Goal: Information Seeking & Learning: Learn about a topic

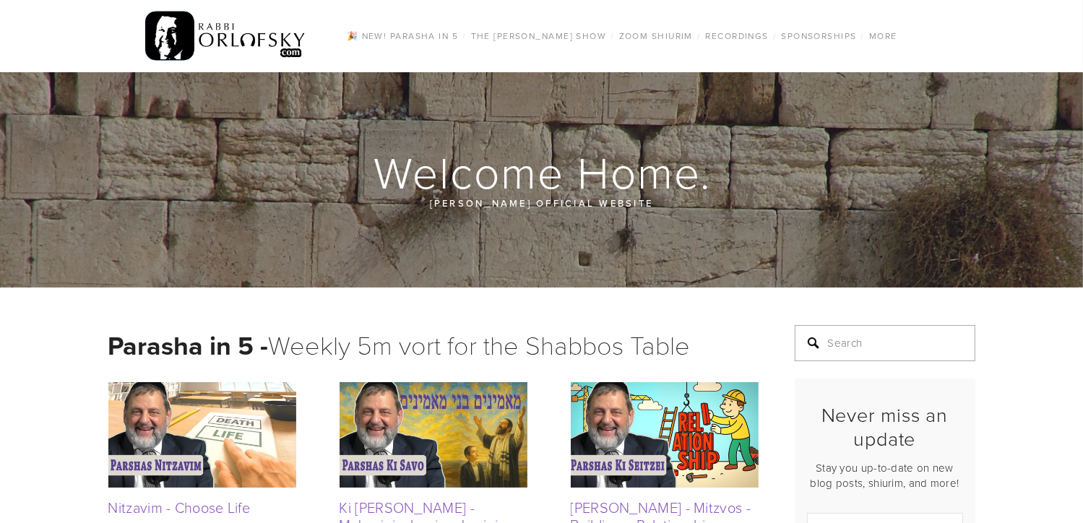
click at [876, 349] on input "Search" at bounding box center [885, 343] width 181 height 36
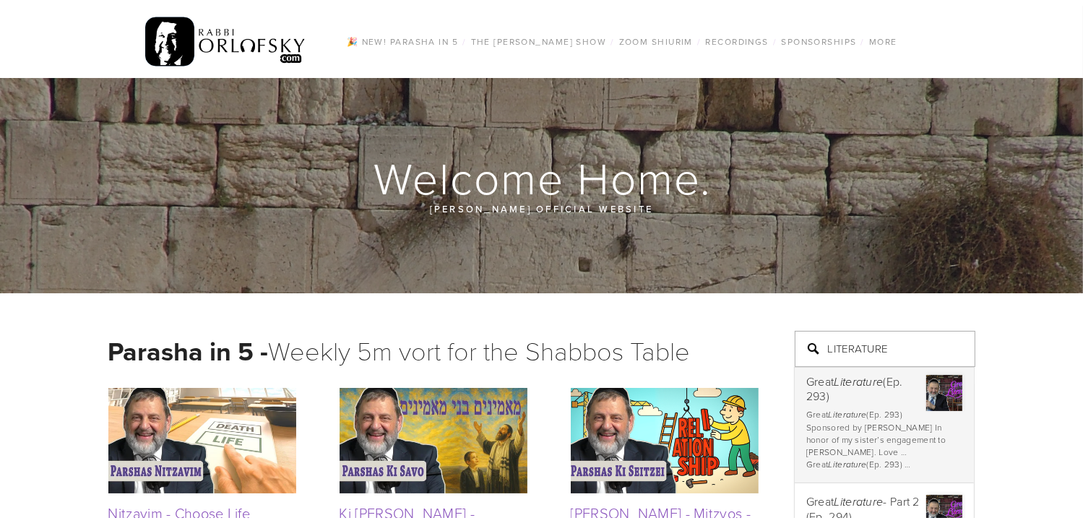
scroll to position [6, 0]
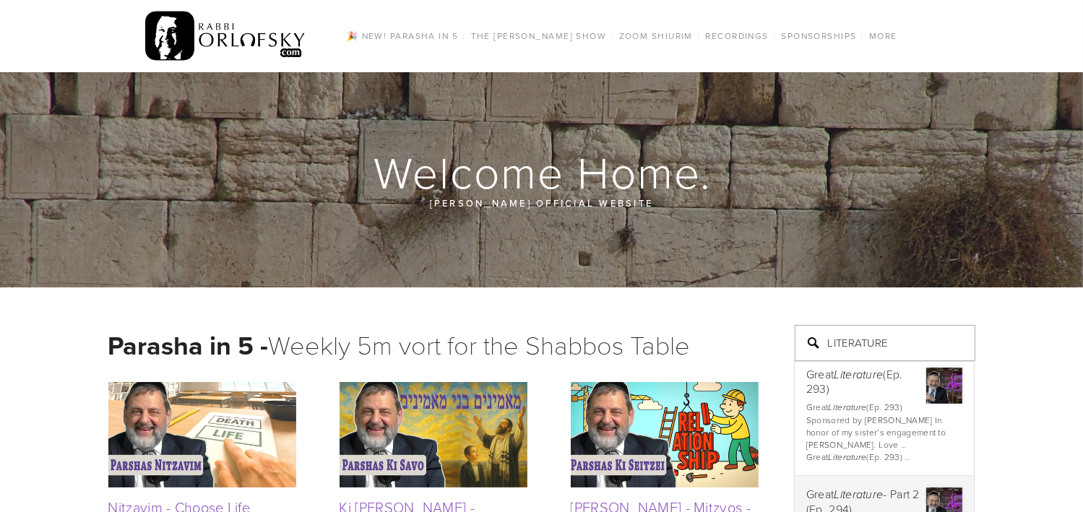
type input "LITERATURE"
click at [850, 489] on div "Great Literature - Part 2 (Ep. 294)" at bounding box center [884, 502] width 156 height 28
